Goal: Navigation & Orientation: Find specific page/section

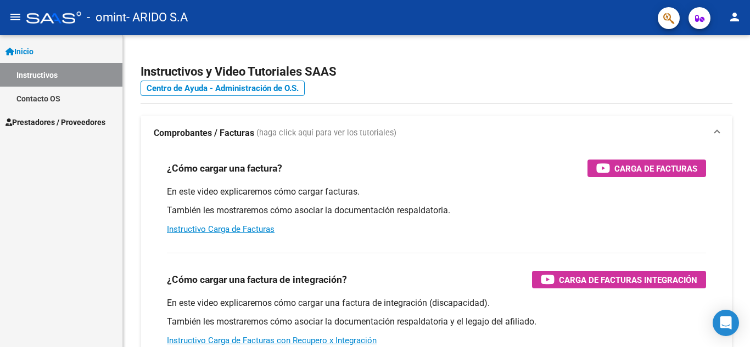
click at [54, 121] on span "Prestadores / Proveedores" at bounding box center [55, 122] width 100 height 12
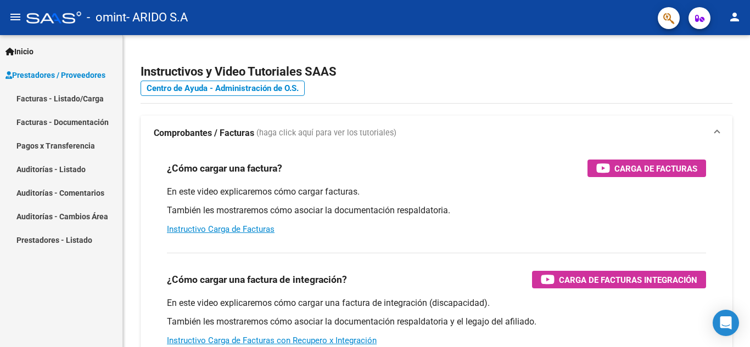
click at [53, 96] on link "Facturas - Listado/Carga" at bounding box center [61, 99] width 122 height 24
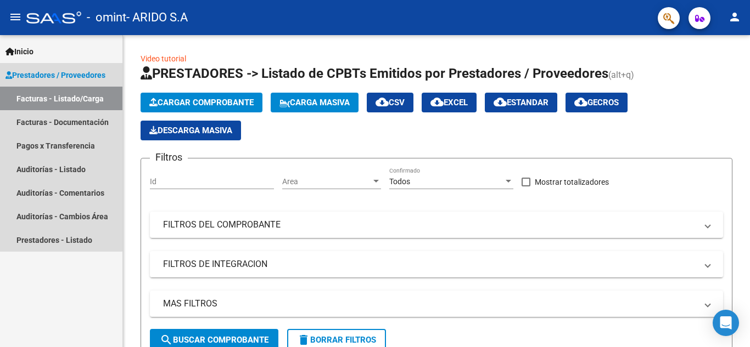
click at [31, 71] on span "Prestadores / Proveedores" at bounding box center [55, 75] width 100 height 12
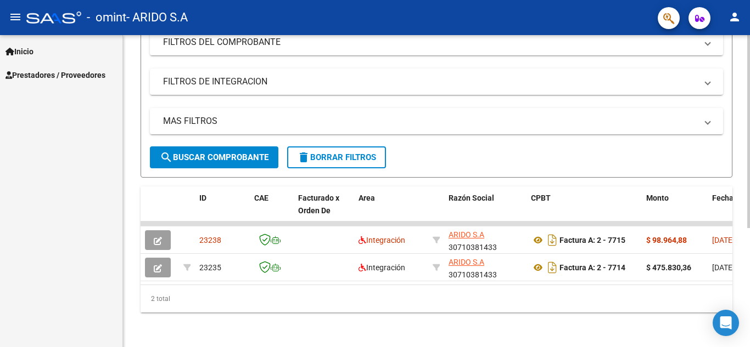
scroll to position [192, 0]
drag, startPoint x: 234, startPoint y: 276, endPoint x: 251, endPoint y: 279, distance: 16.8
click at [251, 279] on datatable-body "23238 Integración ARIDO S.A 30710381433 Factura A: 2 - 7715 $ 98.964,88 [DATE] …" at bounding box center [437, 252] width 592 height 63
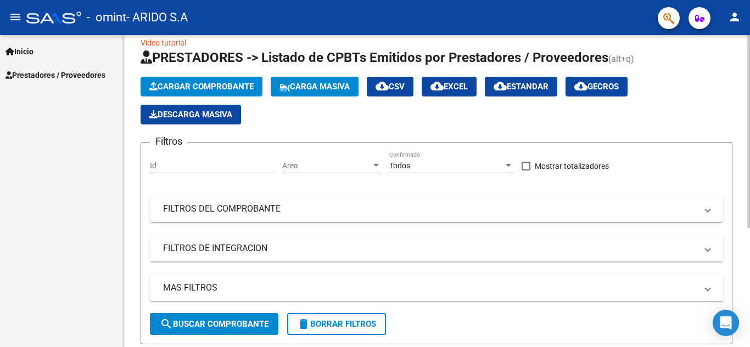
scroll to position [0, 0]
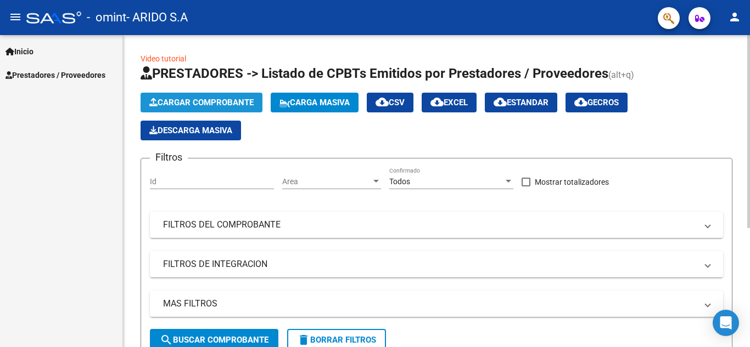
click at [243, 100] on span "Cargar Comprobante" at bounding box center [201, 103] width 104 height 10
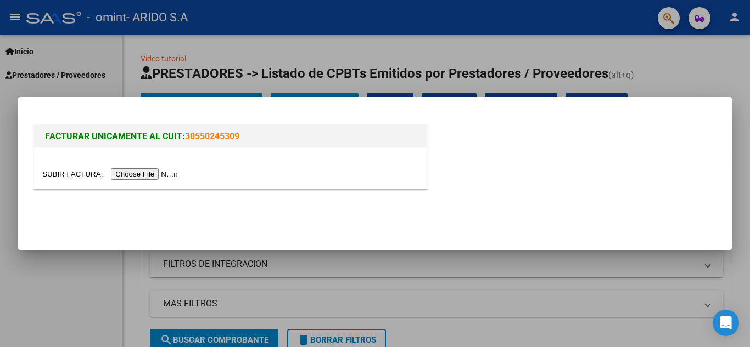
click at [62, 261] on div at bounding box center [375, 173] width 750 height 347
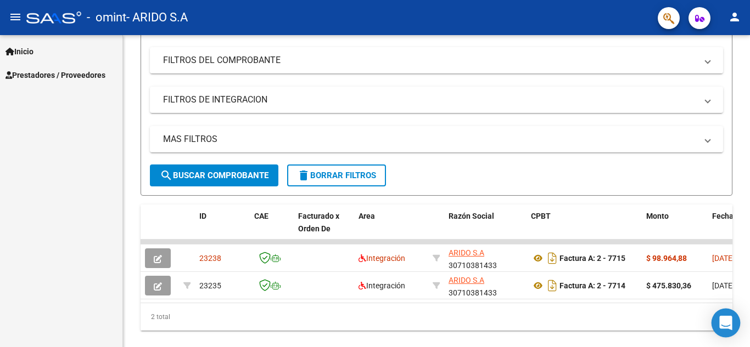
click at [720, 321] on icon "Open Intercom Messenger" at bounding box center [726, 323] width 14 height 14
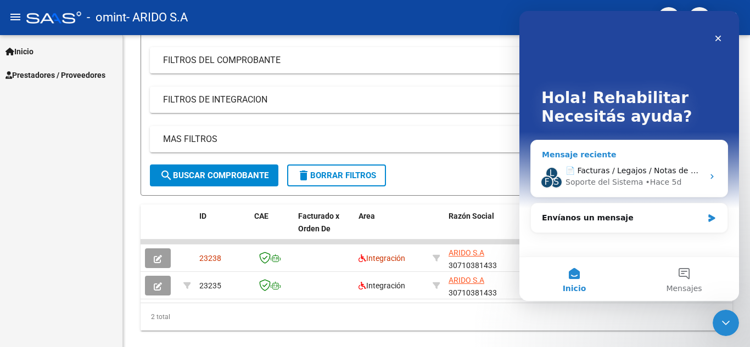
click at [627, 175] on span "📄 Facturas / Legajos / Notas de Crédito" at bounding box center [641, 170] width 153 height 9
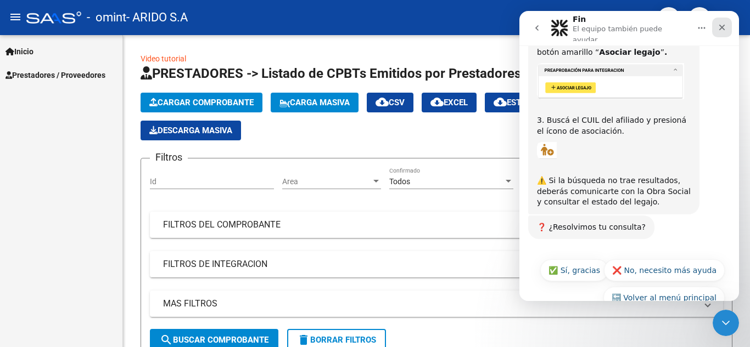
click at [721, 23] on icon "Cerrar" at bounding box center [721, 27] width 9 height 9
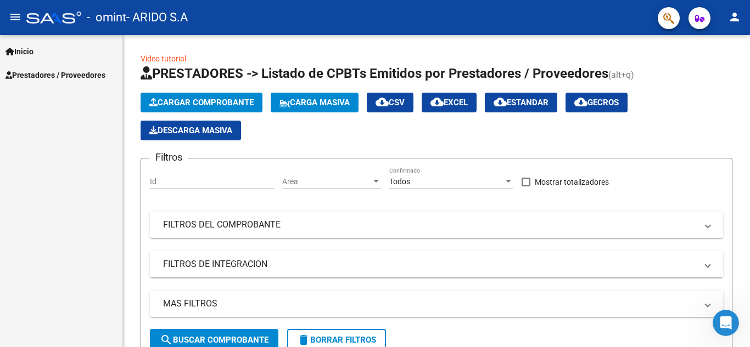
click at [92, 78] on span "Prestadores / Proveedores" at bounding box center [55, 75] width 100 height 12
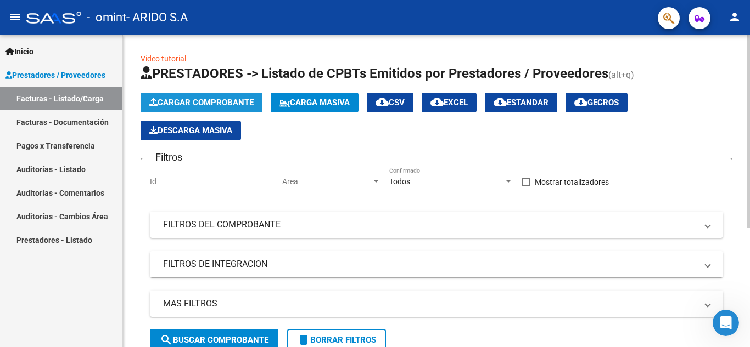
click at [242, 102] on span "Cargar Comprobante" at bounding box center [201, 103] width 104 height 10
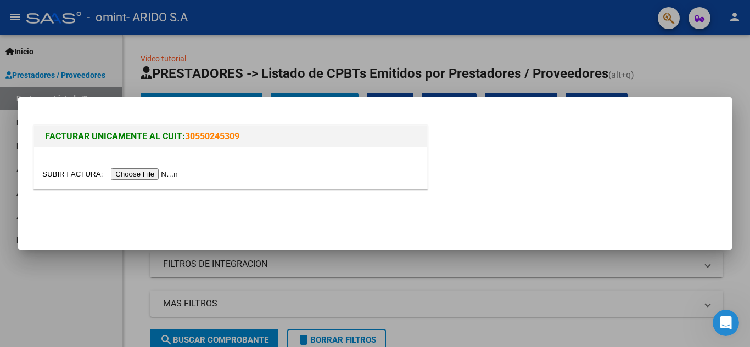
click at [29, 281] on div at bounding box center [375, 173] width 750 height 347
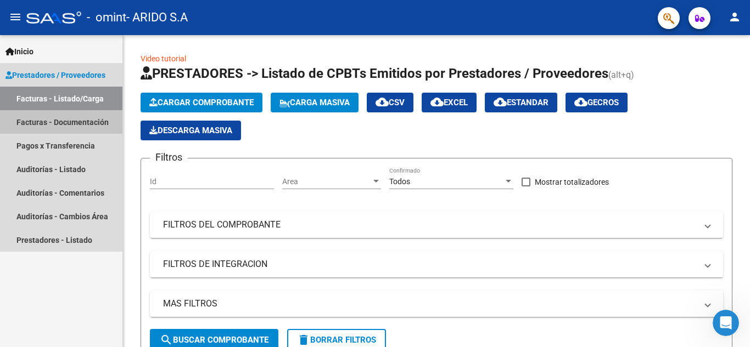
click at [71, 121] on link "Facturas - Documentación" at bounding box center [61, 122] width 122 height 24
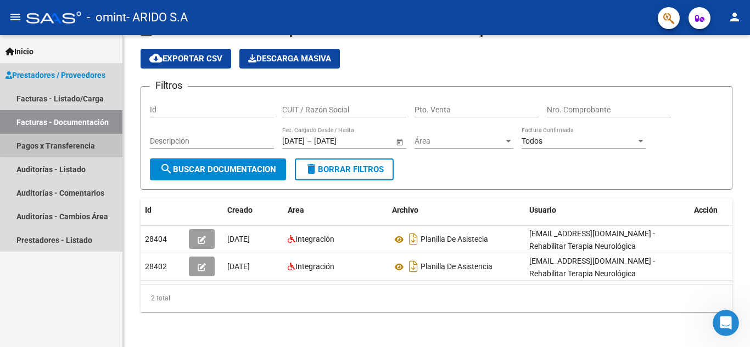
click at [73, 144] on link "Pagos x Transferencia" at bounding box center [61, 146] width 122 height 24
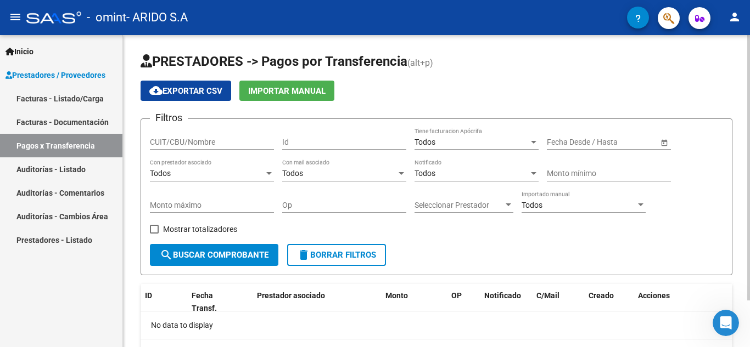
scroll to position [55, 0]
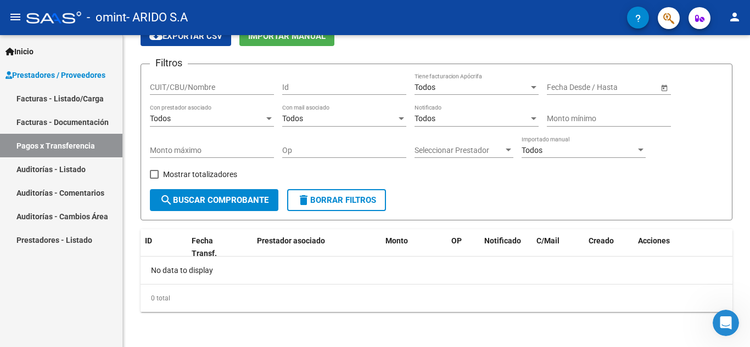
click at [69, 169] on link "Auditorías - Listado" at bounding box center [61, 170] width 122 height 24
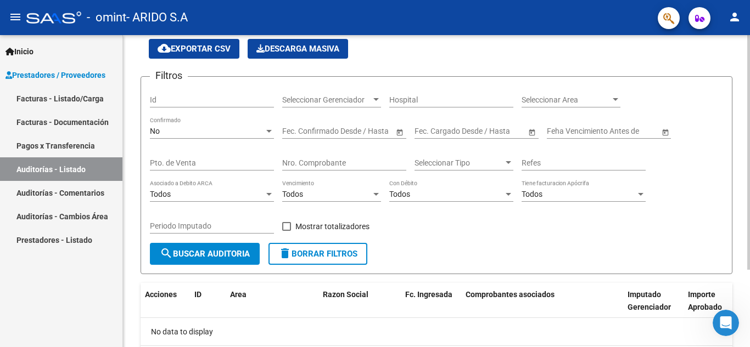
scroll to position [103, 0]
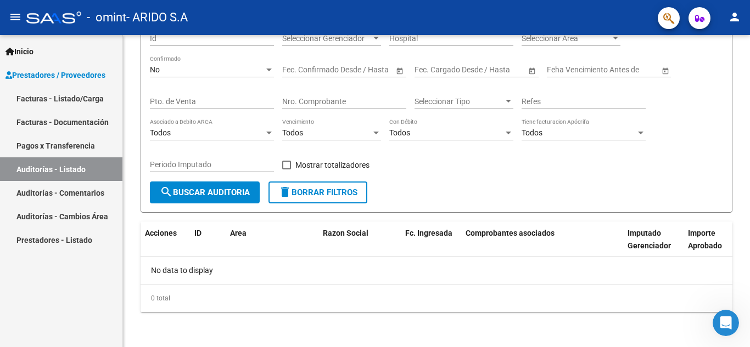
click at [80, 184] on link "Auditorías - Comentarios" at bounding box center [61, 193] width 122 height 24
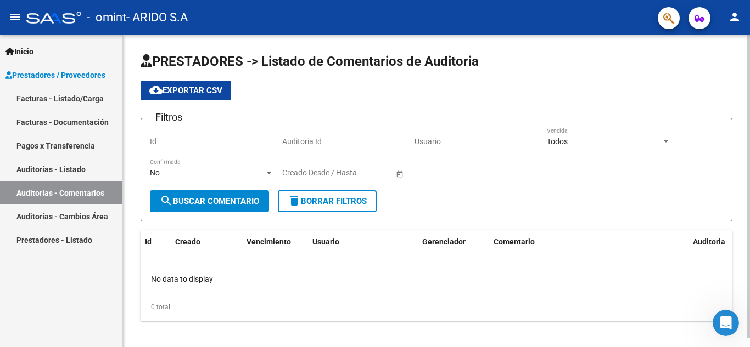
scroll to position [9, 0]
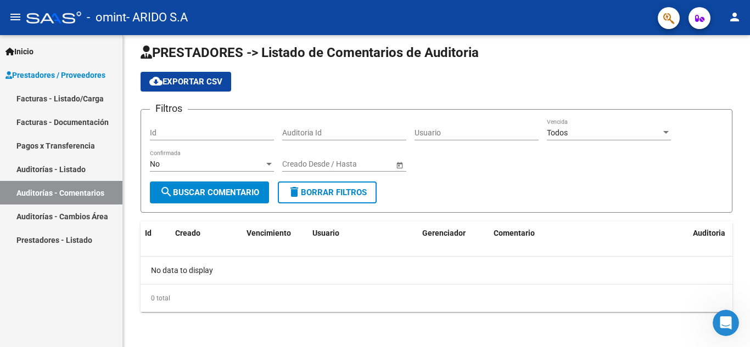
click at [77, 213] on link "Auditorías - Cambios Área" at bounding box center [61, 217] width 122 height 24
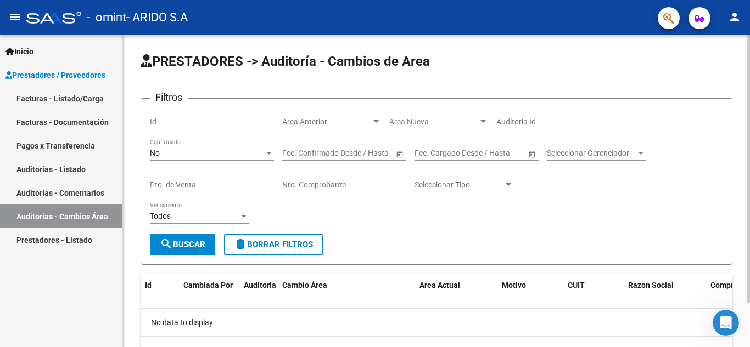
scroll to position [52, 0]
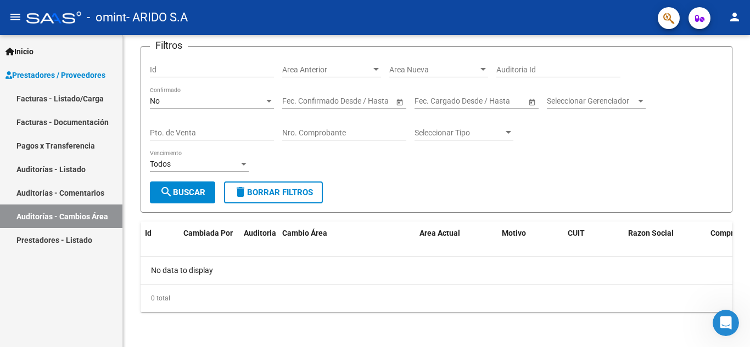
click at [70, 242] on link "Prestadores - Listado" at bounding box center [61, 240] width 122 height 24
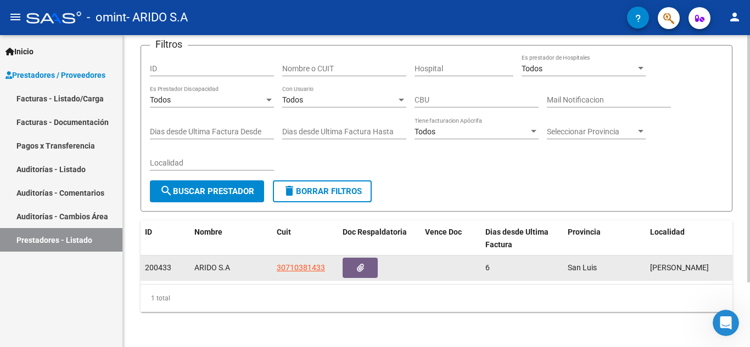
drag, startPoint x: 145, startPoint y: 257, endPoint x: 178, endPoint y: 257, distance: 32.9
click at [178, 262] on div "200433" at bounding box center [165, 268] width 41 height 13
copy span "200433"
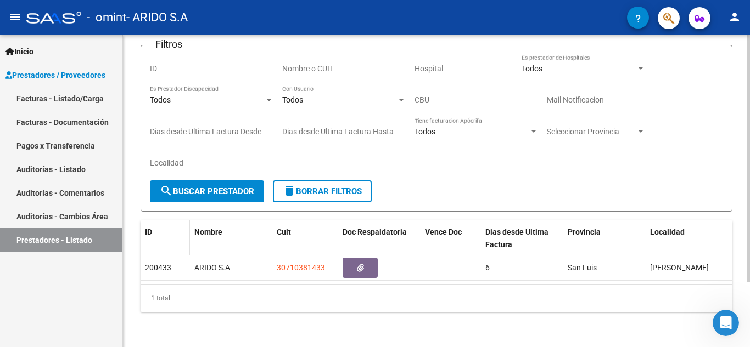
click at [166, 226] on div "ID" at bounding box center [165, 232] width 41 height 13
click at [69, 69] on span "Prestadores / Proveedores" at bounding box center [55, 75] width 100 height 12
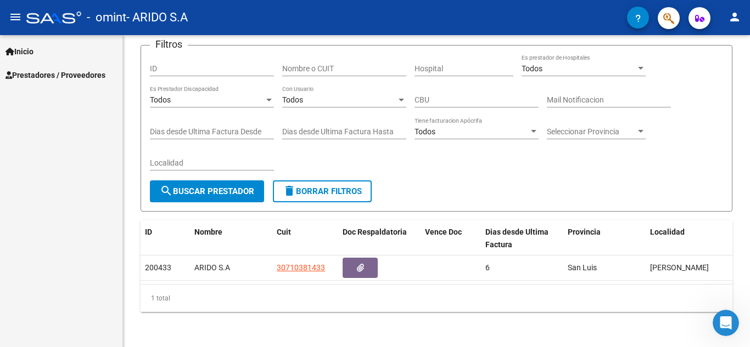
click at [66, 72] on span "Prestadores / Proveedores" at bounding box center [55, 75] width 100 height 12
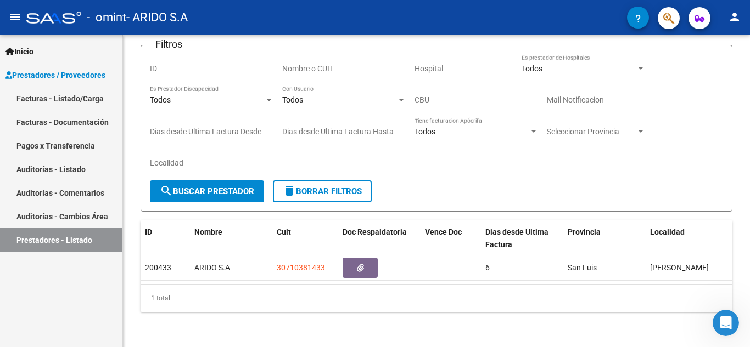
click at [66, 97] on link "Facturas - Listado/Carga" at bounding box center [61, 99] width 122 height 24
